Goal: Use online tool/utility: Use online tool/utility

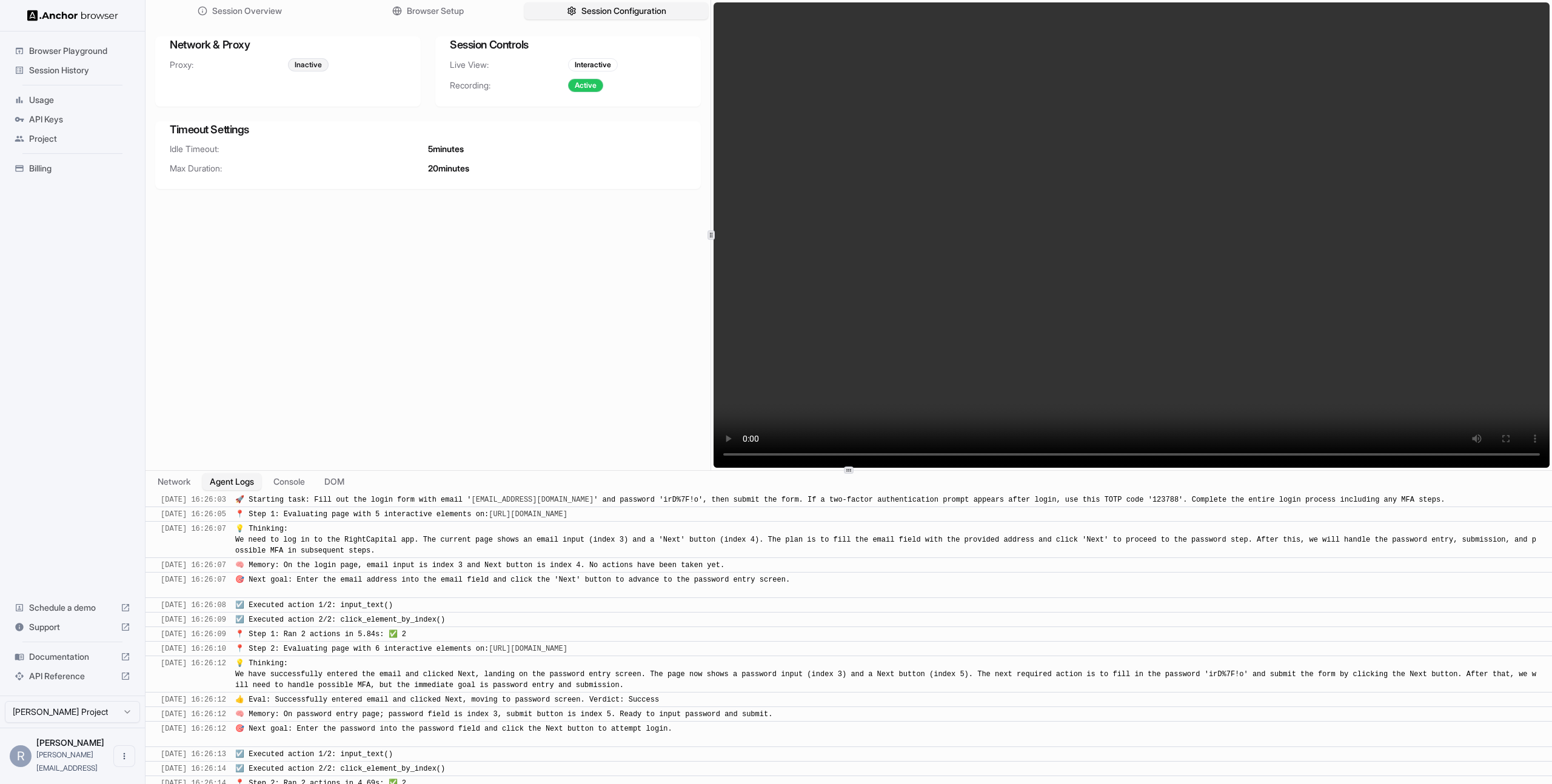
scroll to position [519, 0]
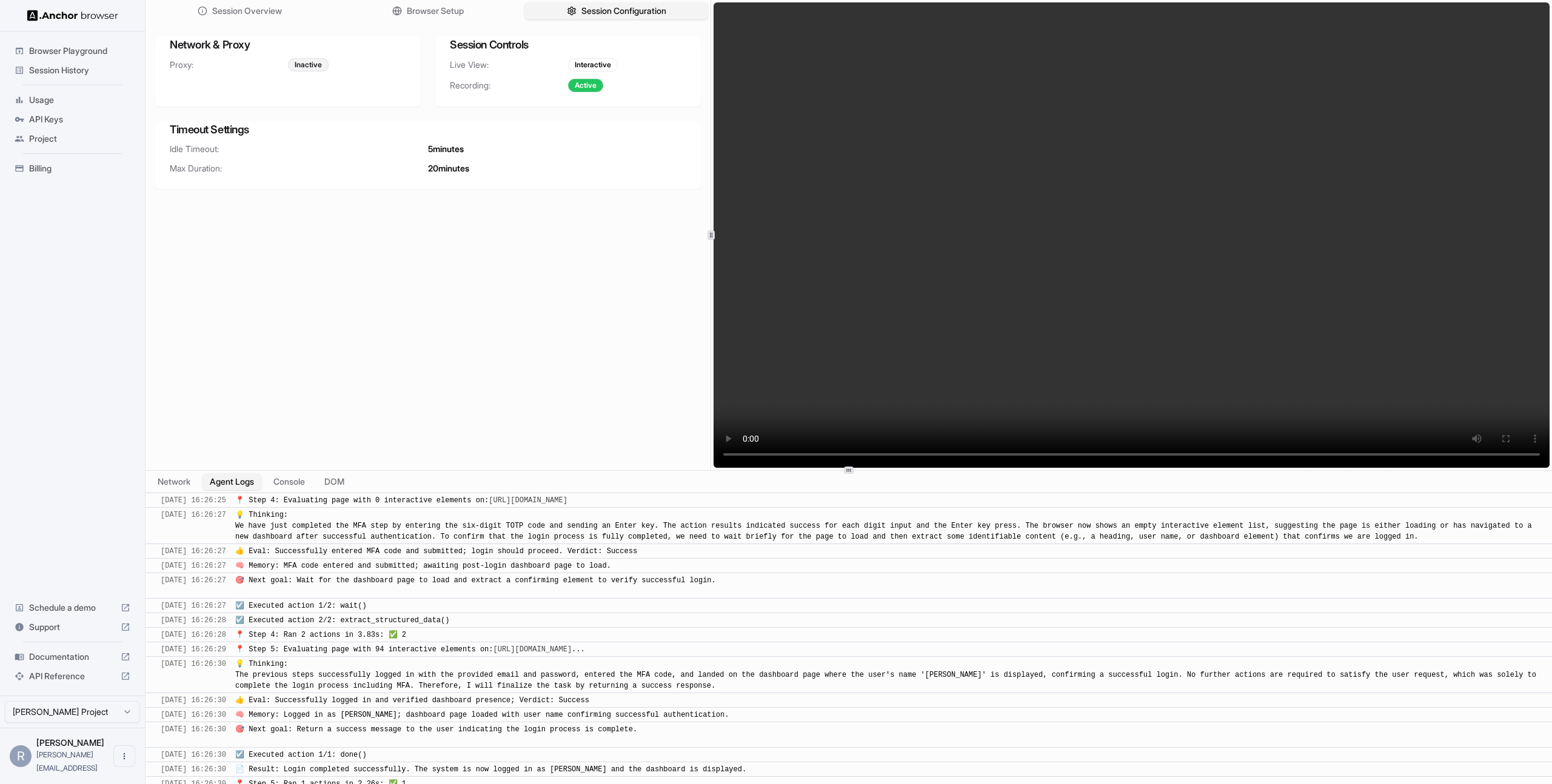
click at [54, 48] on span "Browser Playground" at bounding box center [79, 51] width 101 height 12
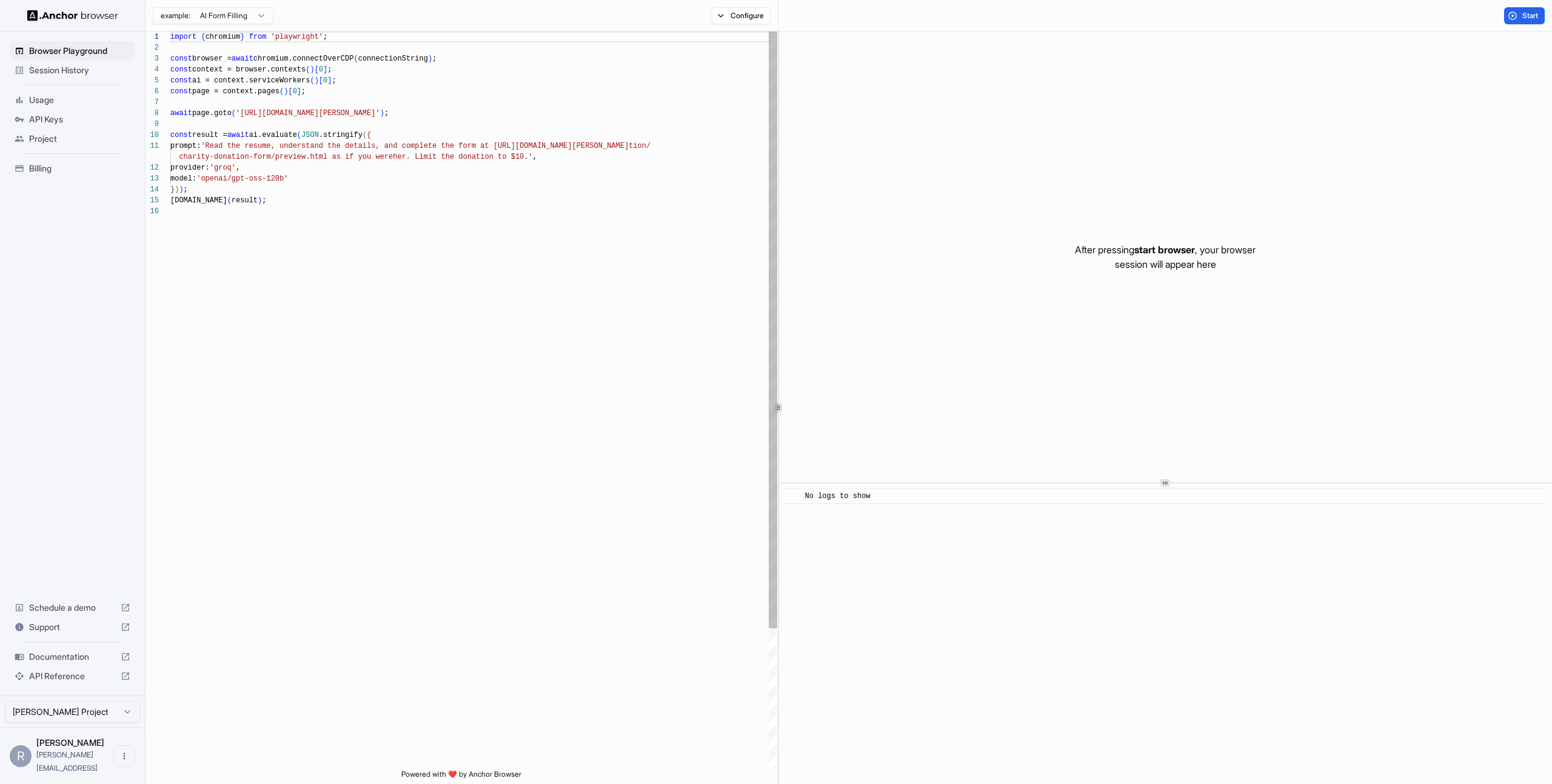
scroll to position [33, 0]
click at [342, 181] on div "import { chromium } from 'playwright' ; const browser = await chromium.connectO…" at bounding box center [473, 487] width 607 height 912
click at [338, 174] on div "import { chromium } from 'playwright' ; const browser = await chromium.connectO…" at bounding box center [473, 493] width 607 height 923
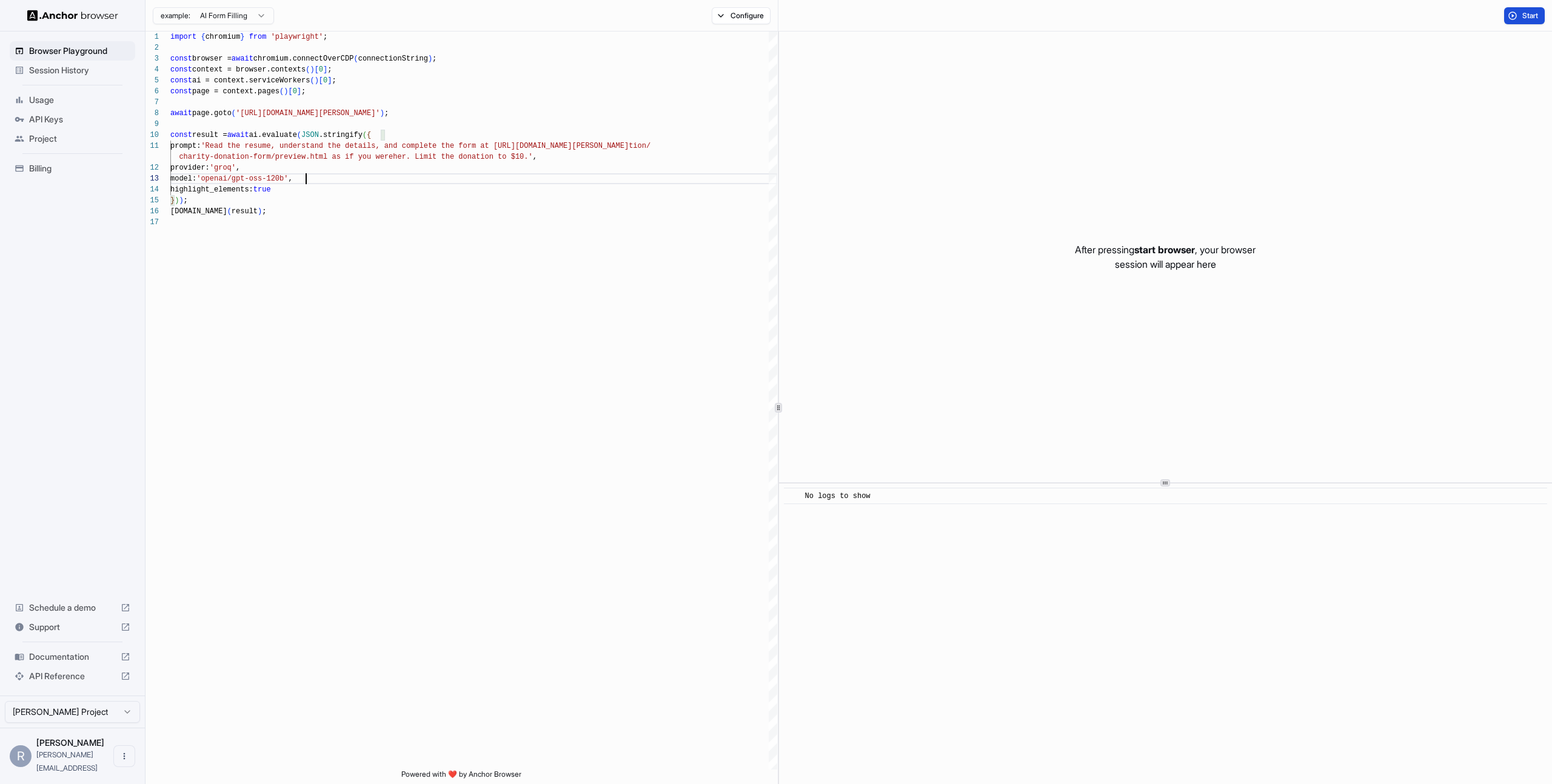
type textarea "**********"
click at [1515, 18] on button "Start" at bounding box center [1524, 16] width 41 height 17
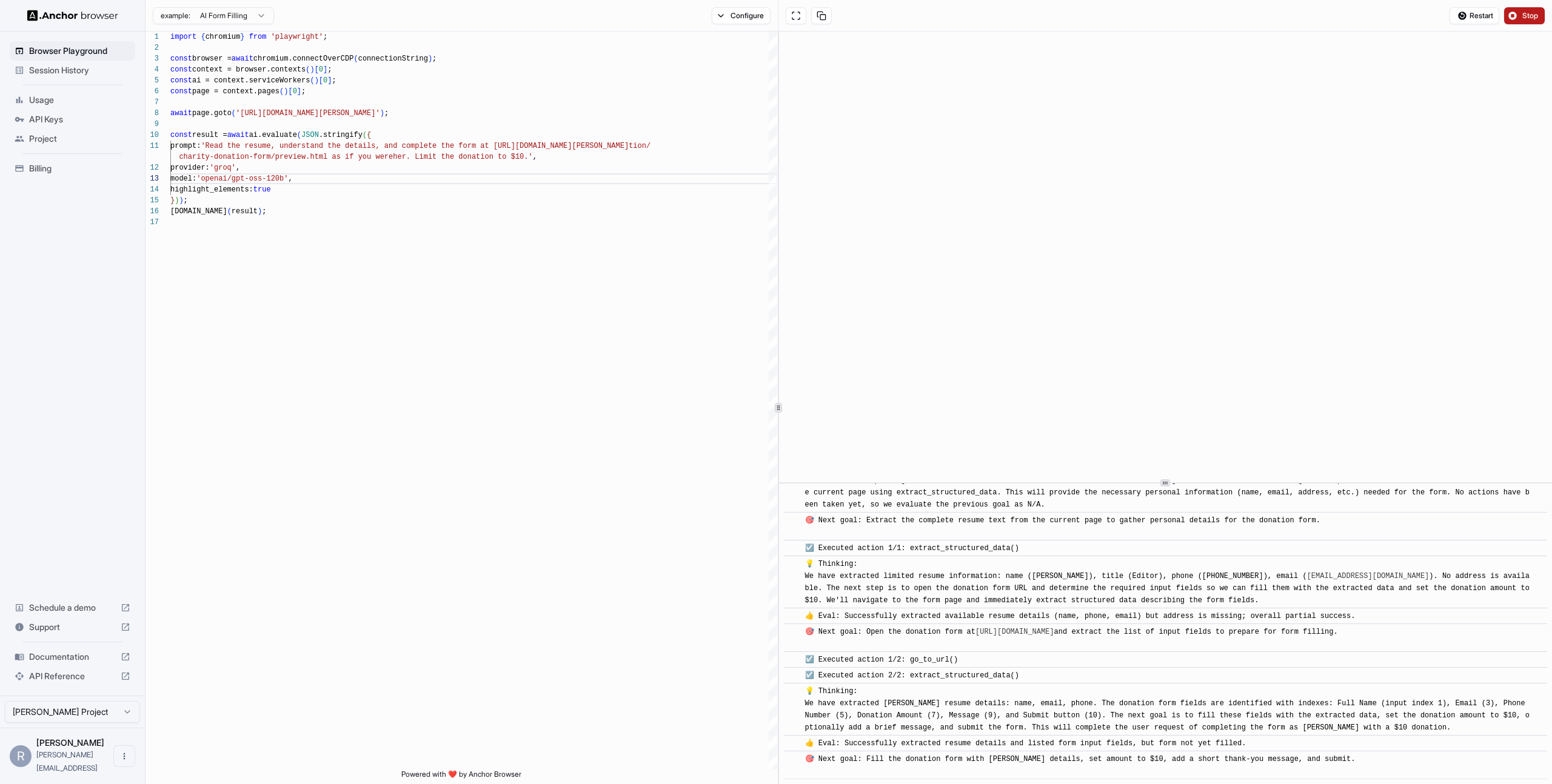
scroll to position [111, 0]
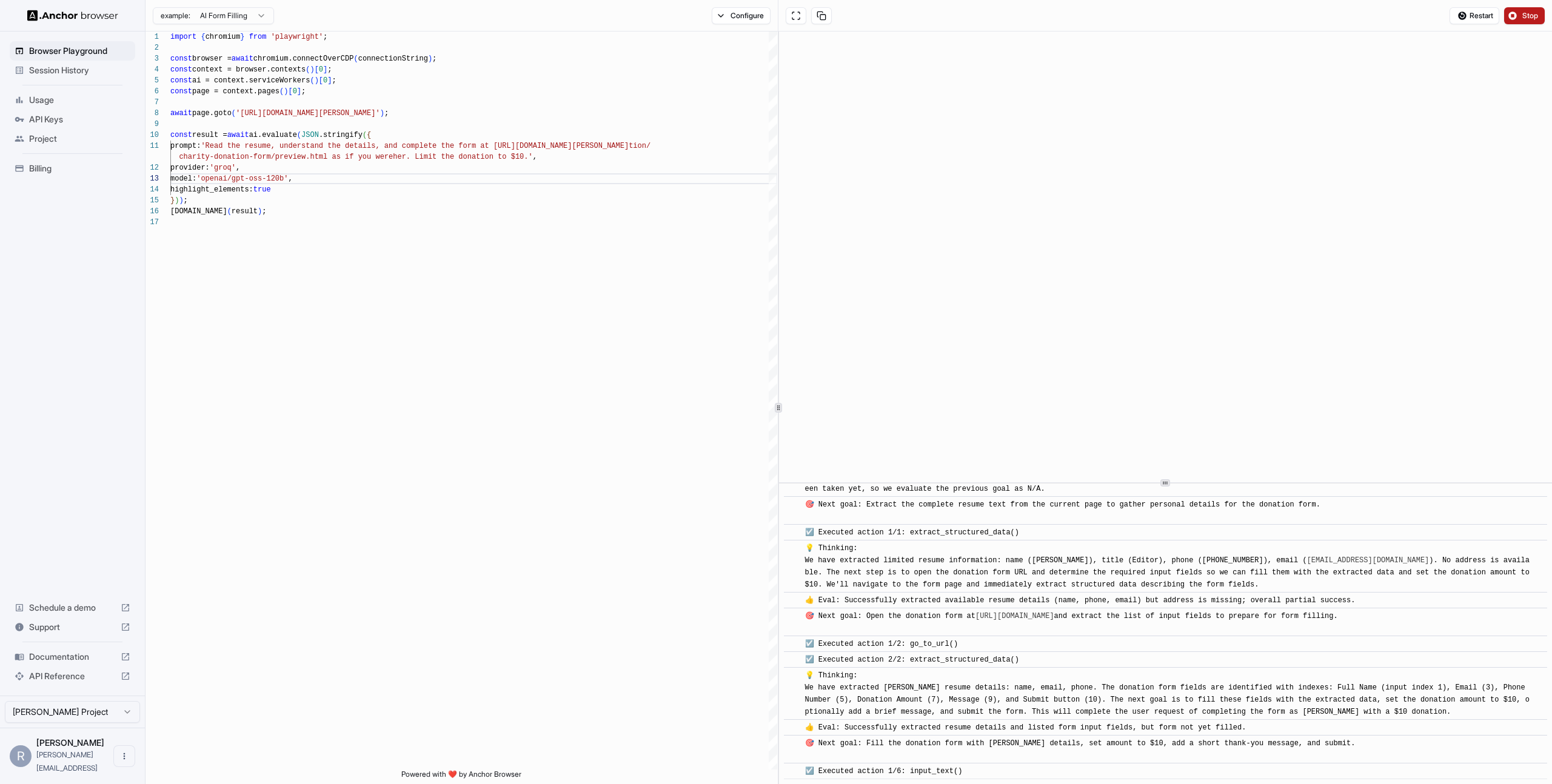
click at [1519, 10] on button "Stop" at bounding box center [1524, 16] width 41 height 17
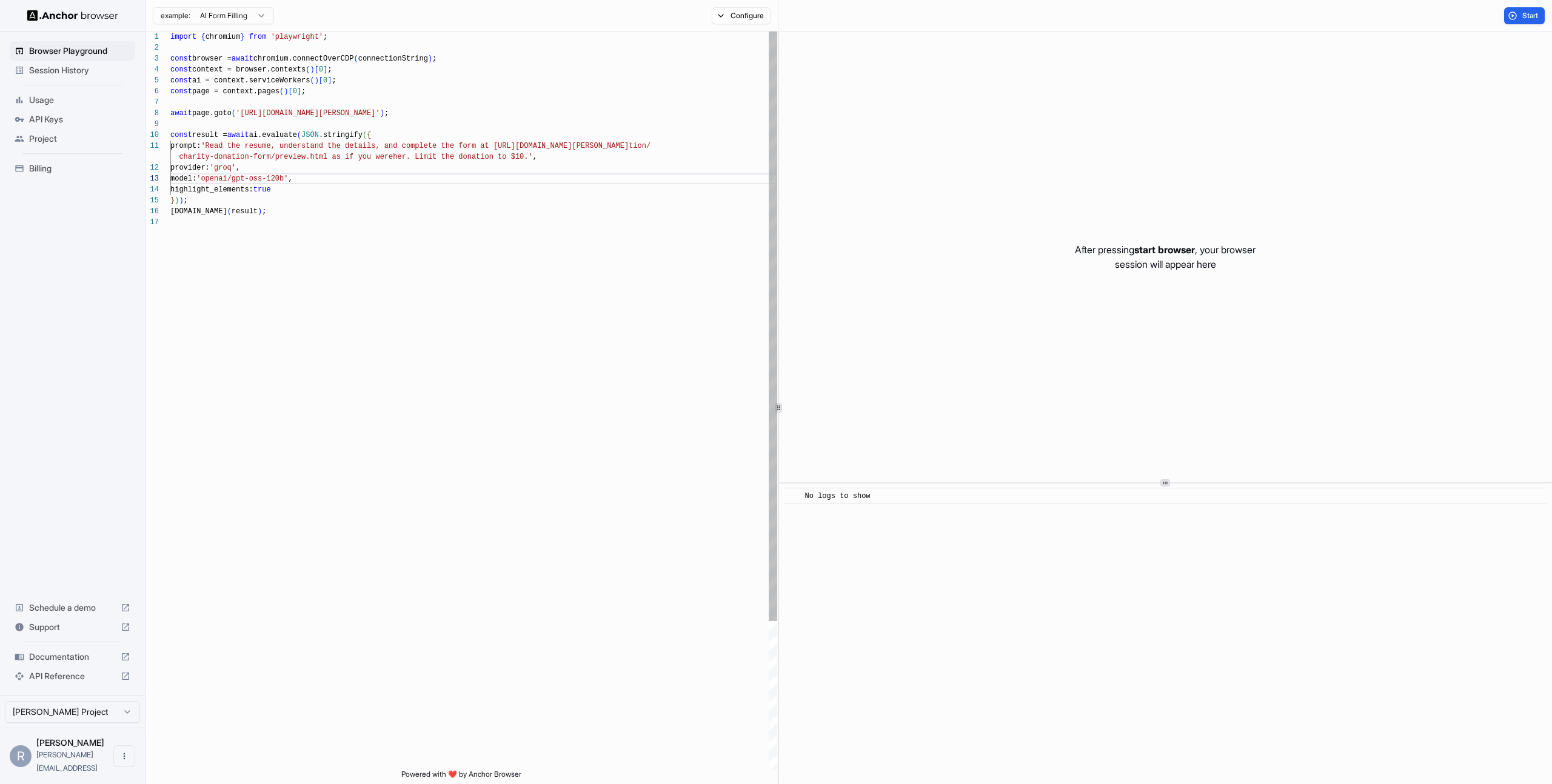
scroll to position [76, 0]
click at [439, 314] on div "import { chromium } from 'playwright' ; const browser = await chromium.connectO…" at bounding box center [473, 493] width 607 height 923
